Goal: Task Accomplishment & Management: Use online tool/utility

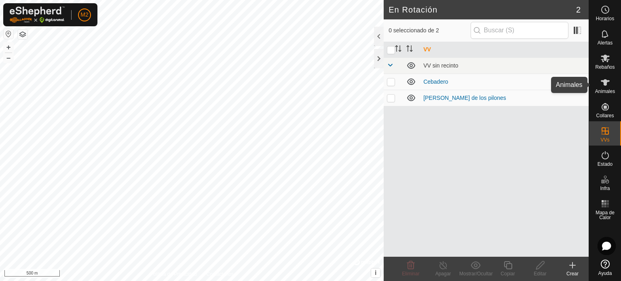
click at [610, 87] on es-animals-svg-icon at bounding box center [605, 82] width 15 height 13
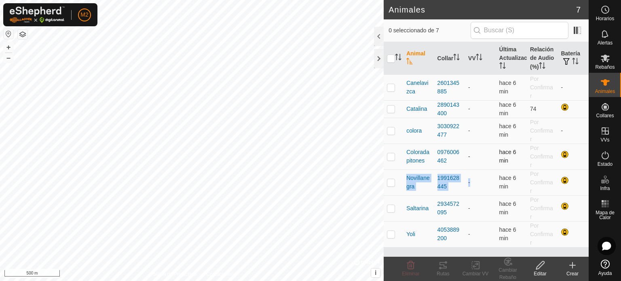
drag, startPoint x: 488, startPoint y: 177, endPoint x: 564, endPoint y: 155, distance: 79.3
click at [564, 155] on tbody "Canelavizca 2601345885 - hace 6 min Por Confirmar - Catalina 2890143400 - hace …" at bounding box center [486, 160] width 205 height 173
click at [598, 156] on es-activation-svg-icon at bounding box center [605, 155] width 15 height 13
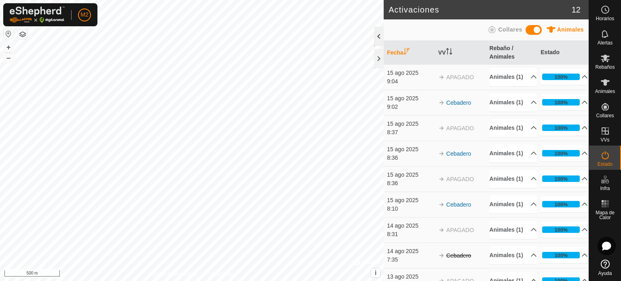
click at [381, 40] on div at bounding box center [379, 36] width 10 height 19
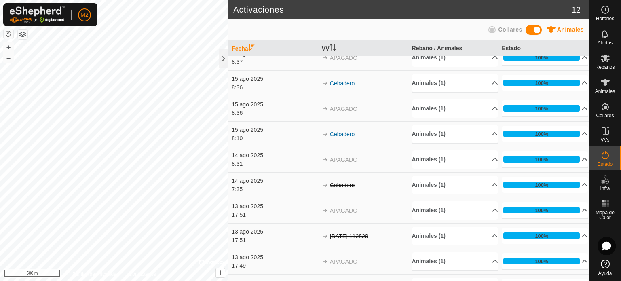
scroll to position [78, 0]
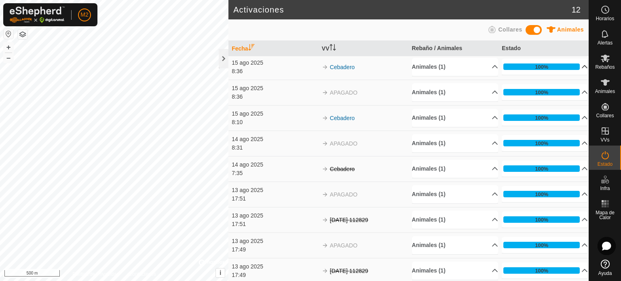
click at [570, 66] on p-accordion-header "100%" at bounding box center [545, 67] width 86 height 16
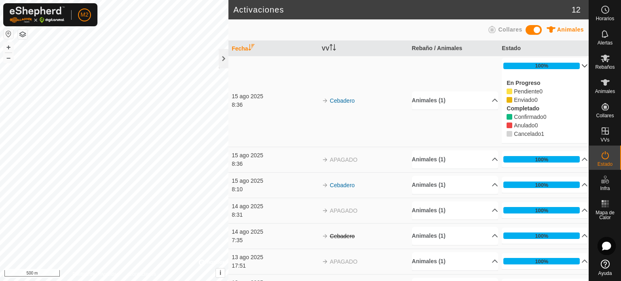
click at [575, 65] on p-accordion-header "100%" at bounding box center [545, 66] width 86 height 16
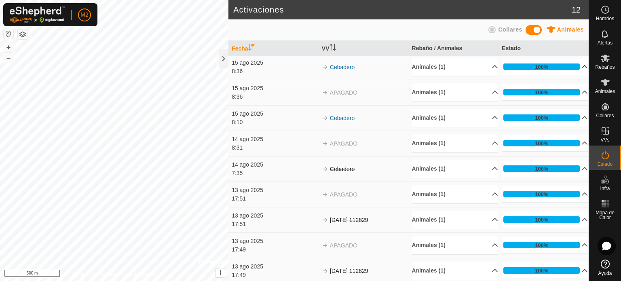
click at [509, 28] on span "Collares" at bounding box center [510, 29] width 24 height 6
click at [534, 27] on span at bounding box center [533, 30] width 16 height 10
click at [485, 67] on p-accordion-header "Collares (1)" at bounding box center [455, 67] width 86 height 18
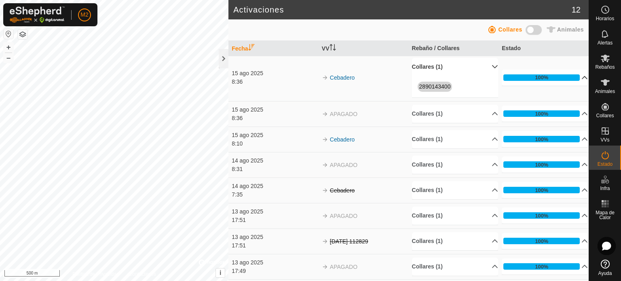
click at [485, 67] on p-accordion-header "Collares (1)" at bounding box center [455, 67] width 86 height 18
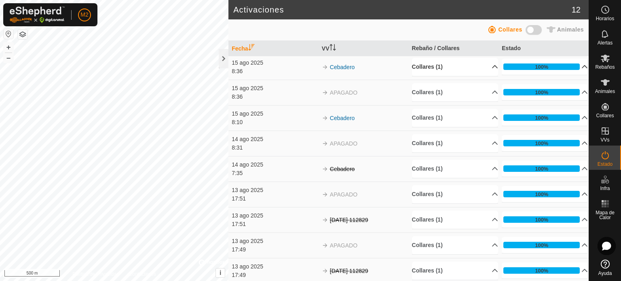
click at [485, 67] on p-accordion-header "Collares (1)" at bounding box center [455, 67] width 86 height 18
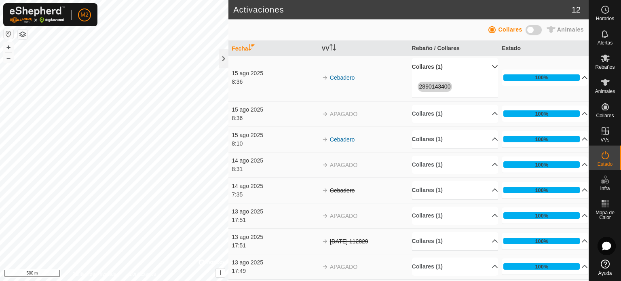
click at [487, 61] on p-accordion-header "Collares (1)" at bounding box center [455, 67] width 86 height 18
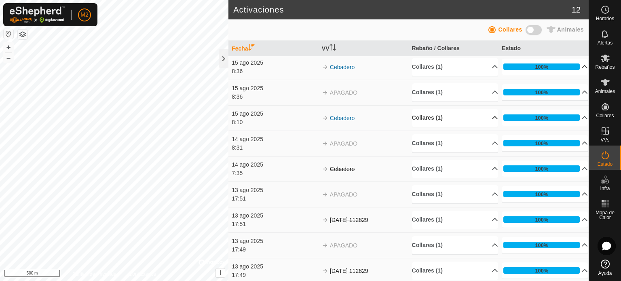
scroll to position [0, 0]
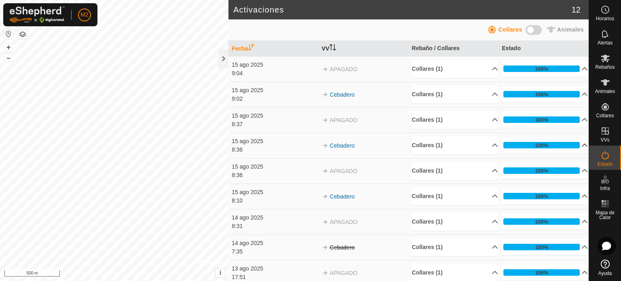
click at [323, 46] on th "VV" at bounding box center [364, 49] width 90 height 16
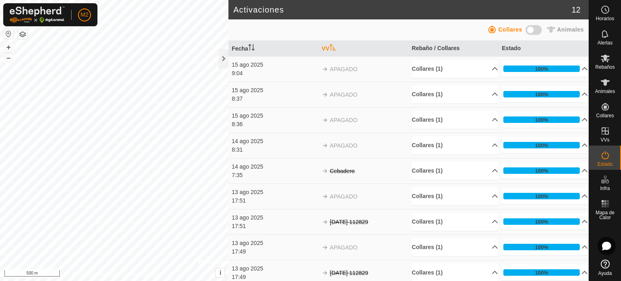
click at [323, 46] on th "VV" at bounding box center [364, 49] width 90 height 16
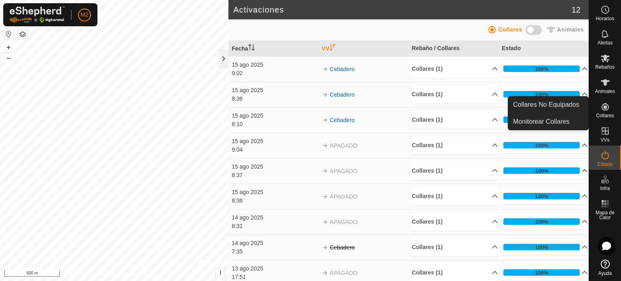
click at [604, 105] on icon at bounding box center [605, 107] width 10 height 10
click at [605, 111] on icon at bounding box center [605, 107] width 10 height 10
click at [607, 116] on span "Collares" at bounding box center [605, 115] width 18 height 5
click at [607, 108] on icon at bounding box center [605, 107] width 10 height 10
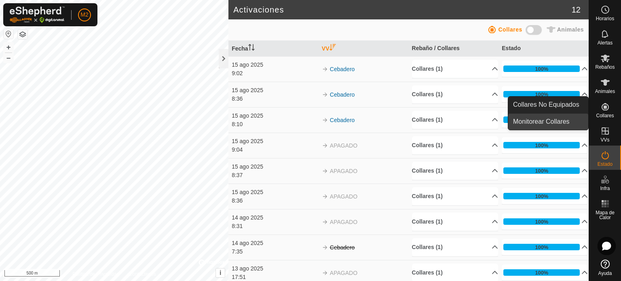
click at [563, 119] on link "Monitorear Collares" at bounding box center [548, 122] width 80 height 16
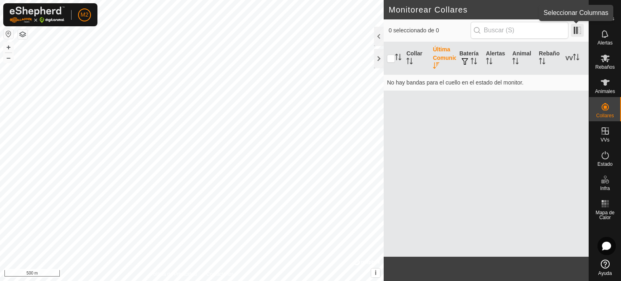
click at [574, 29] on span at bounding box center [577, 30] width 13 height 13
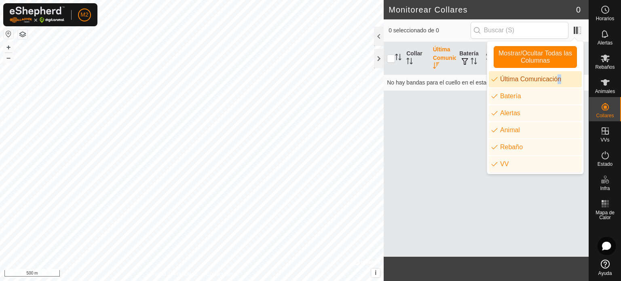
click at [553, 76] on li "Última Comunicación" at bounding box center [535, 79] width 93 height 16
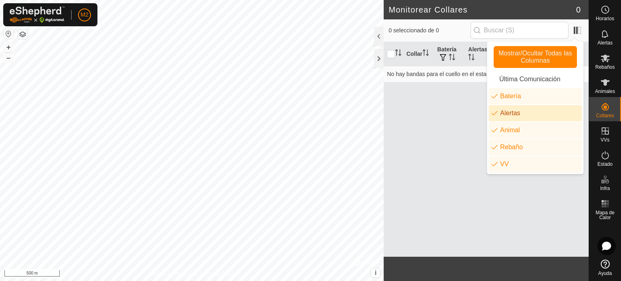
click at [562, 110] on li "Alertas" at bounding box center [535, 113] width 93 height 16
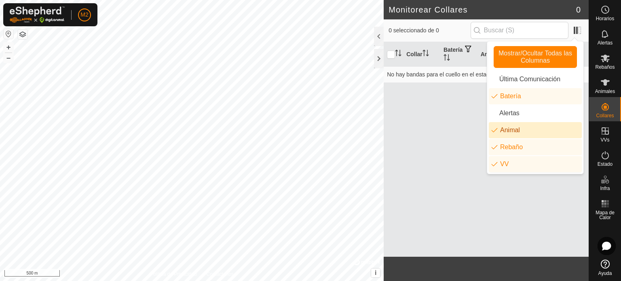
click at [552, 125] on li "Animal" at bounding box center [535, 130] width 93 height 16
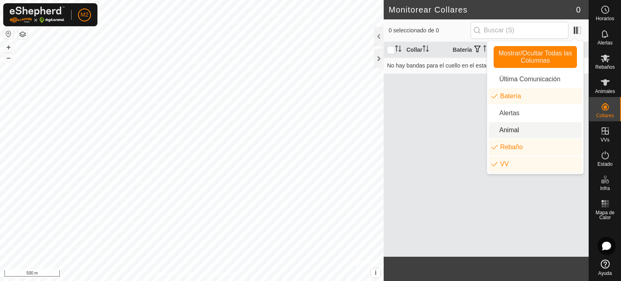
click at [548, 135] on li "Animal" at bounding box center [535, 130] width 93 height 16
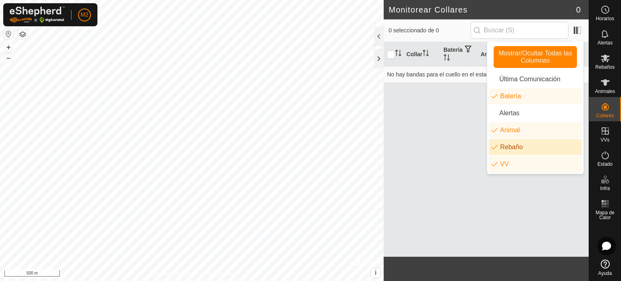
click at [492, 150] on li "Rebaño" at bounding box center [535, 147] width 93 height 16
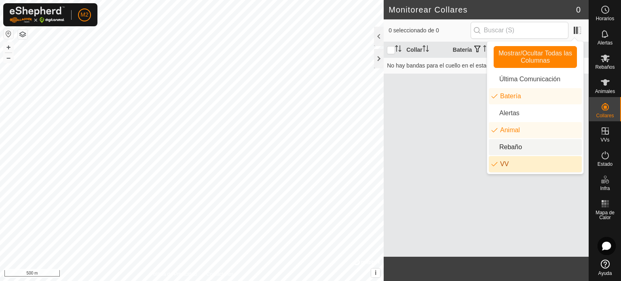
click at [502, 162] on li "VV" at bounding box center [535, 164] width 93 height 16
click at [380, 40] on div at bounding box center [379, 36] width 10 height 19
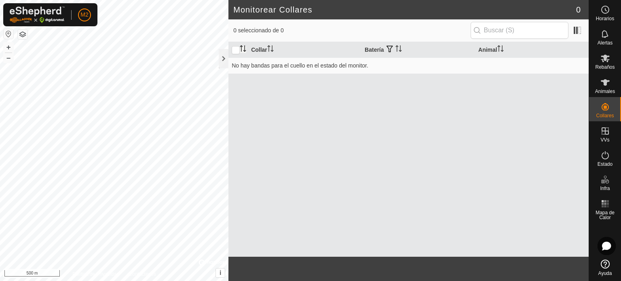
click at [241, 46] on icon "Activar para ordenar" at bounding box center [243, 48] width 6 height 6
click at [236, 49] on input "checkbox" at bounding box center [236, 50] width 8 height 8
checkbox input "true"
click at [238, 54] on th at bounding box center [237, 50] width 19 height 16
click at [608, 90] on span "Animales" at bounding box center [605, 91] width 20 height 5
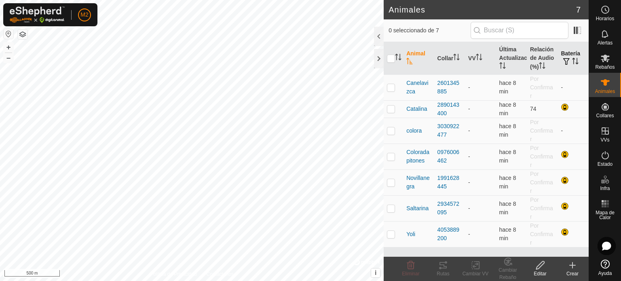
click at [566, 58] on button "button" at bounding box center [566, 62] width 11 height 8
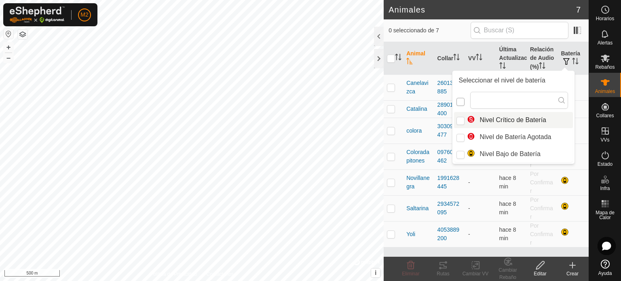
click at [461, 103] on input "checkbox" at bounding box center [460, 102] width 8 height 8
checkbox input "false"
checkbox input "true"
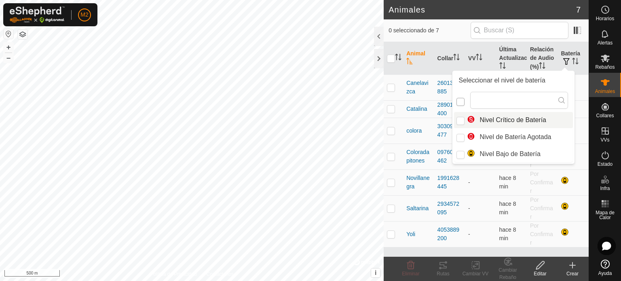
scroll to position [4, 4]
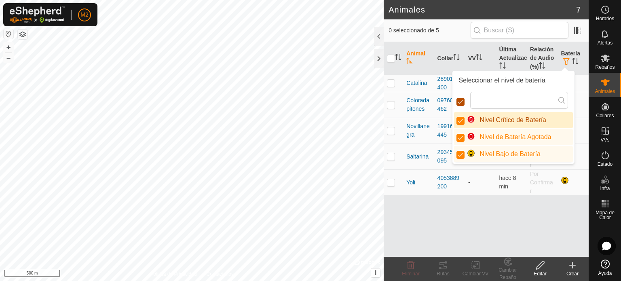
click at [462, 103] on input "checkbox" at bounding box center [460, 102] width 8 height 8
checkbox input "false"
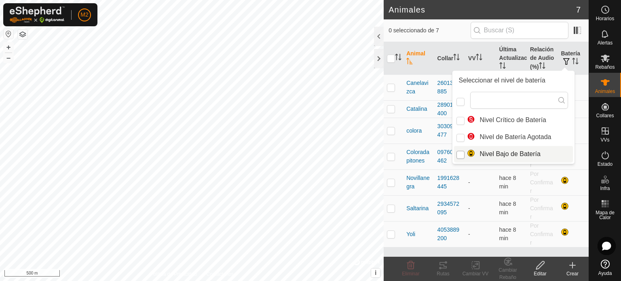
click at [456, 156] on input "Nivel Bajo de Batería" at bounding box center [460, 155] width 8 height 8
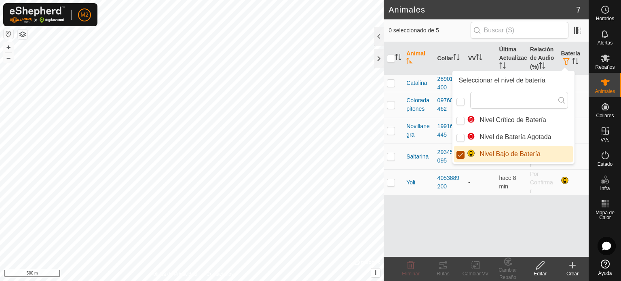
click at [456, 156] on input "Nivel Bajo de Batería" at bounding box center [460, 155] width 8 height 8
checkbox input "false"
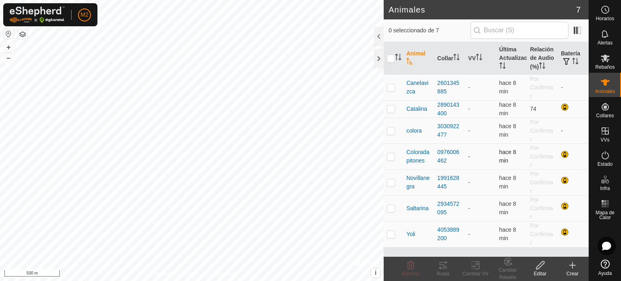
click at [483, 146] on div "Animales 7 0 seleccionado de 7 Animal Collar VV Última Actualización Relación d…" at bounding box center [294, 140] width 589 height 281
click at [0, 0] on html "M2 Horarios Alertas Rebaños Animales Collares VVs Estado Infra Mapa de Calor Ay…" at bounding box center [310, 140] width 621 height 281
click at [620, 281] on html "M2 Horarios Alertas Rebaños Animales Collares VVs Estado Infra Mapa de Calor Ay…" at bounding box center [310, 140] width 621 height 281
click at [391, 281] on html "M2 Horarios Alertas Rebaños Animales Collares VVs Estado Infra Mapa de Calor Ay…" at bounding box center [310, 140] width 621 height 281
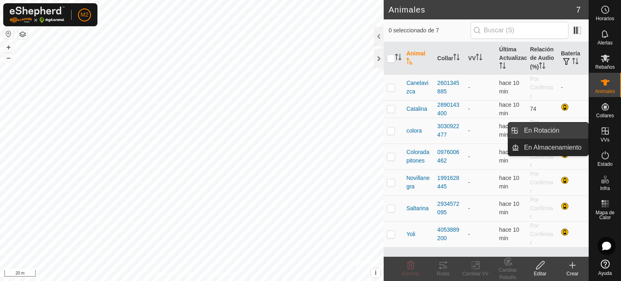
click at [568, 128] on link "En Rotación" at bounding box center [553, 130] width 69 height 16
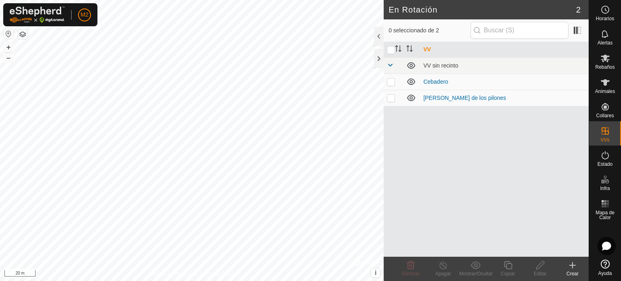
click at [576, 268] on icon at bounding box center [573, 265] width 10 height 10
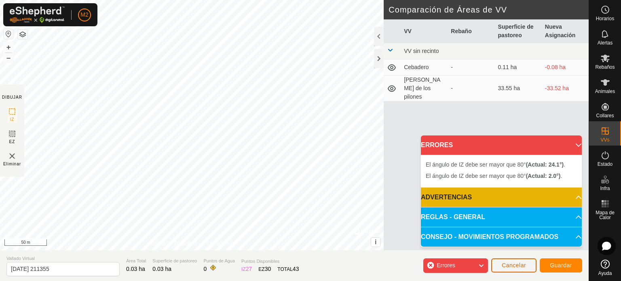
click at [501, 264] on button "Cancelar" at bounding box center [513, 265] width 45 height 14
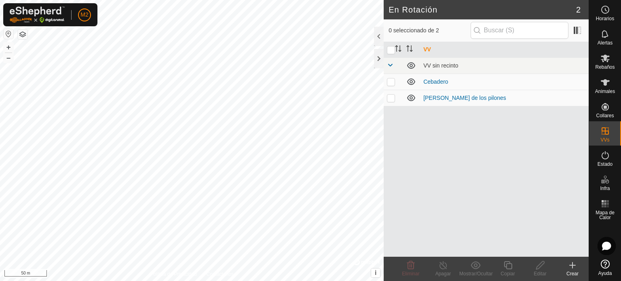
click at [568, 263] on icon at bounding box center [573, 265] width 10 height 10
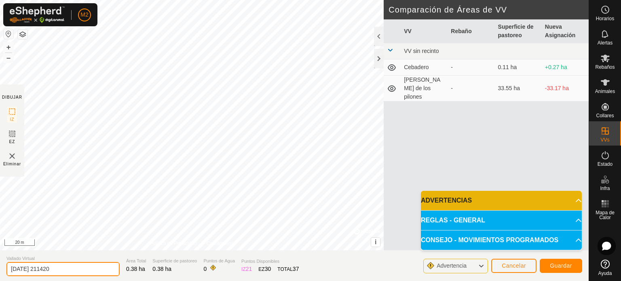
click at [82, 266] on input "[DATE] 211420" at bounding box center [62, 269] width 113 height 14
type input "2"
paste input "i"
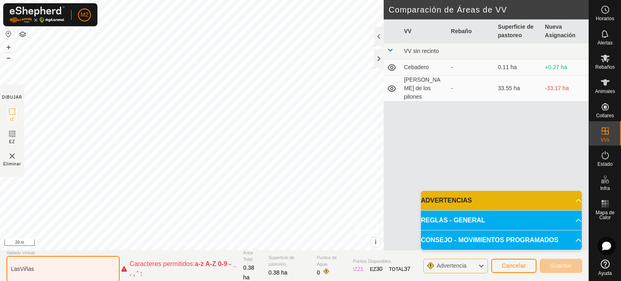
click at [23, 270] on input "LasViñas" at bounding box center [62, 269] width 113 height 26
click at [52, 271] on input "Lasviñas" at bounding box center [62, 269] width 113 height 26
type input "L"
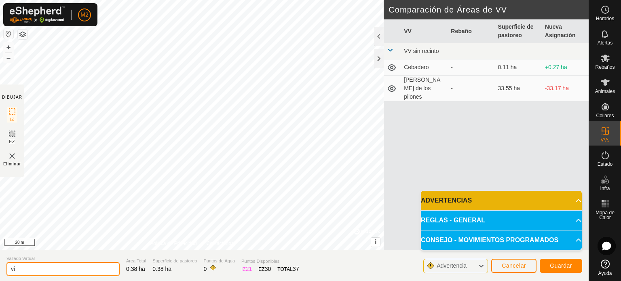
type input "v"
type input "lasvinas"
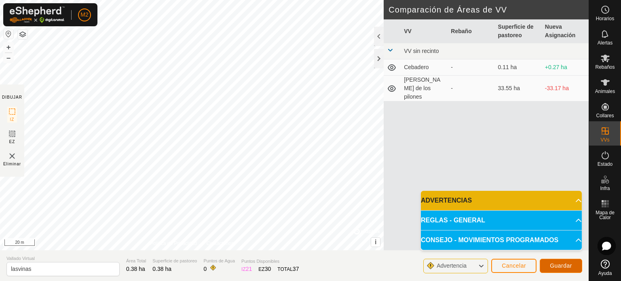
click at [572, 263] on button "Guardar" at bounding box center [561, 266] width 42 height 14
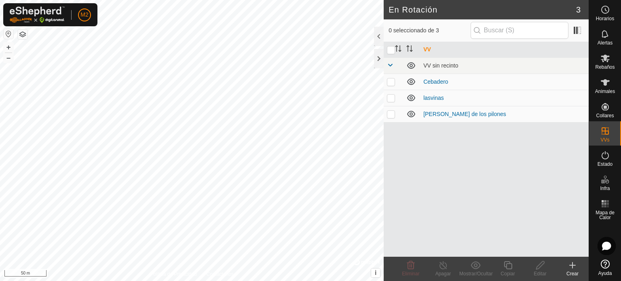
click at [570, 265] on icon at bounding box center [573, 265] width 6 height 0
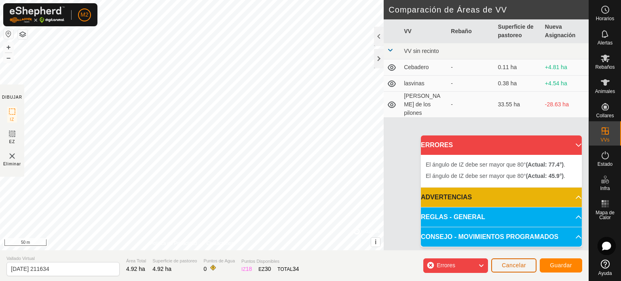
click at [507, 266] on span "Cancelar" at bounding box center [514, 265] width 24 height 6
